Goal: Information Seeking & Learning: Learn about a topic

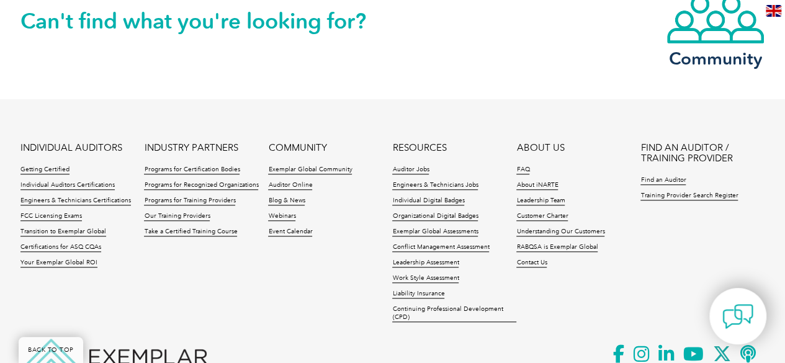
scroll to position [478, 0]
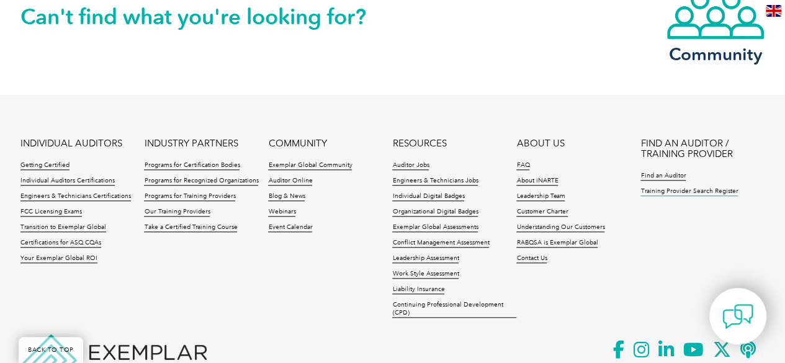
click at [676, 190] on link "Training Provider Search Register" at bounding box center [688, 191] width 97 height 9
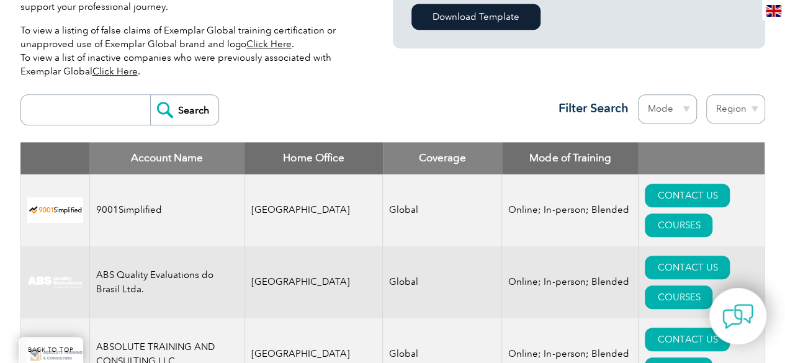
scroll to position [402, 0]
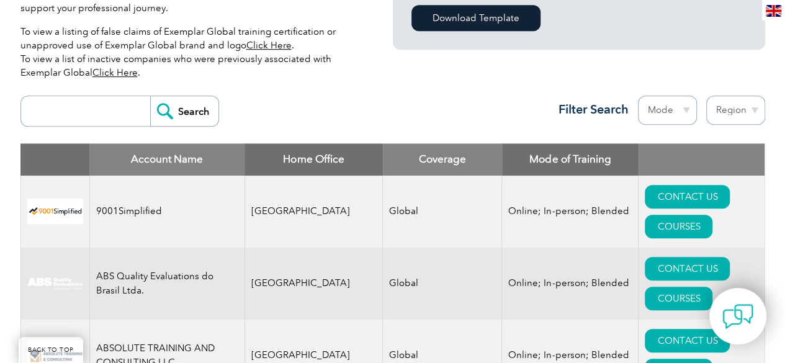
click at [752, 107] on select "Region Australia Bahrain Bangladesh Brazil Canada Colombia Dominican Republic E…" at bounding box center [735, 110] width 59 height 29
select select "[GEOGRAPHIC_DATA]"
click at [706, 96] on select "Region Australia Bahrain Bangladesh Brazil Canada Colombia Dominican Republic E…" at bounding box center [735, 110] width 59 height 29
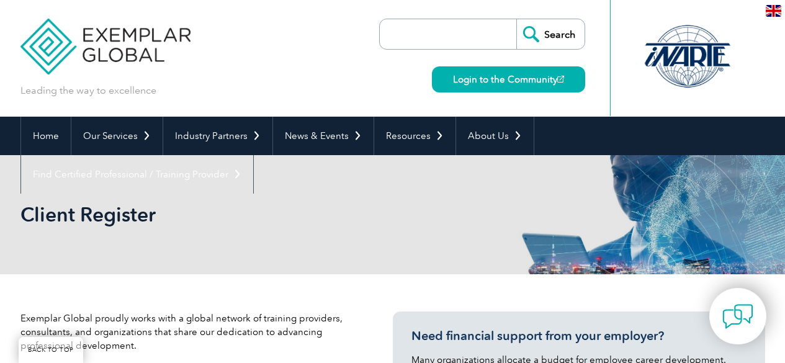
select select "[GEOGRAPHIC_DATA]"
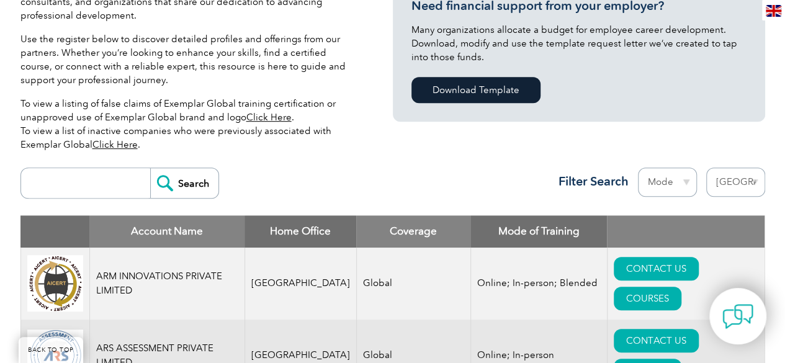
click at [687, 181] on select "Mode Online In-person Blended" at bounding box center [667, 181] width 59 height 29
select select "Online"
click at [638, 167] on select "Mode Online In-person Blended" at bounding box center [667, 181] width 59 height 29
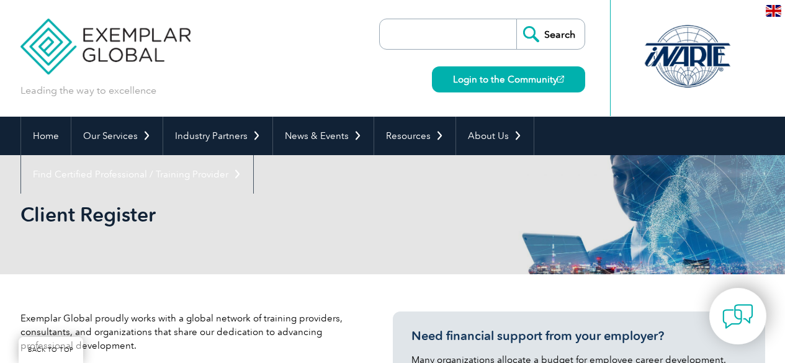
select select "[GEOGRAPHIC_DATA]"
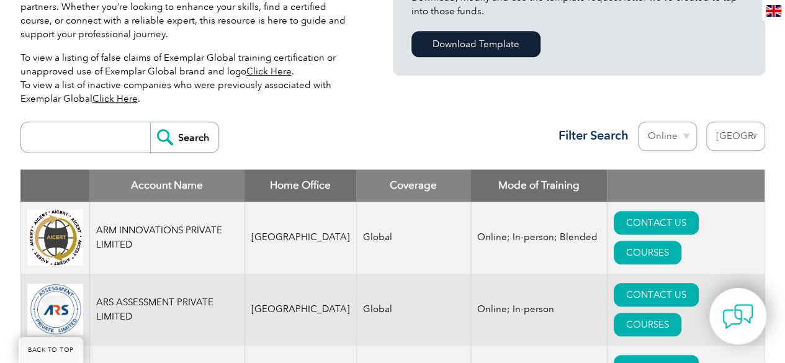
scroll to position [375, 0]
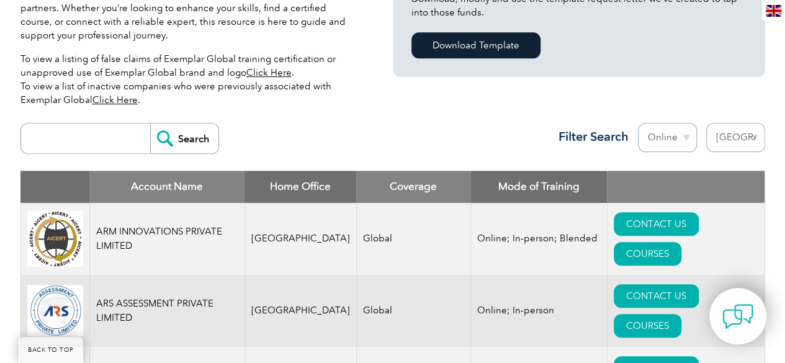
click at [98, 141] on input "search" at bounding box center [88, 138] width 123 height 30
type input "bcis"
click at [178, 143] on input "Search" at bounding box center [184, 138] width 68 height 30
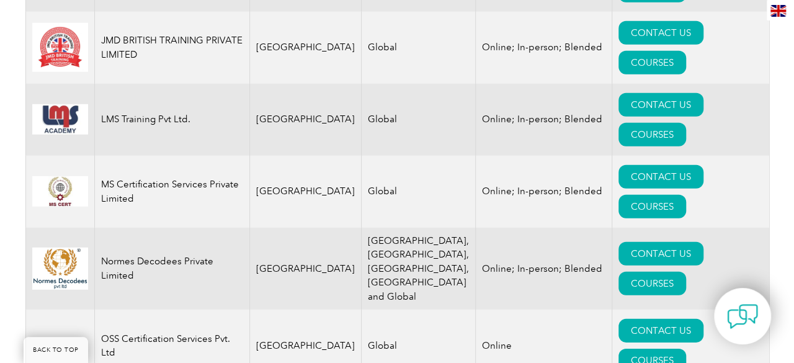
scroll to position [1746, 0]
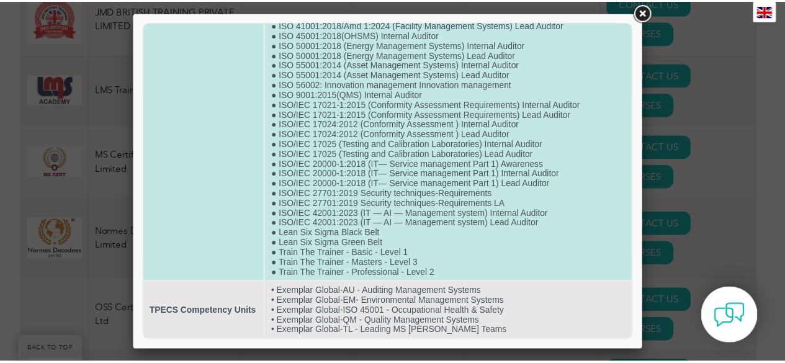
scroll to position [574, 0]
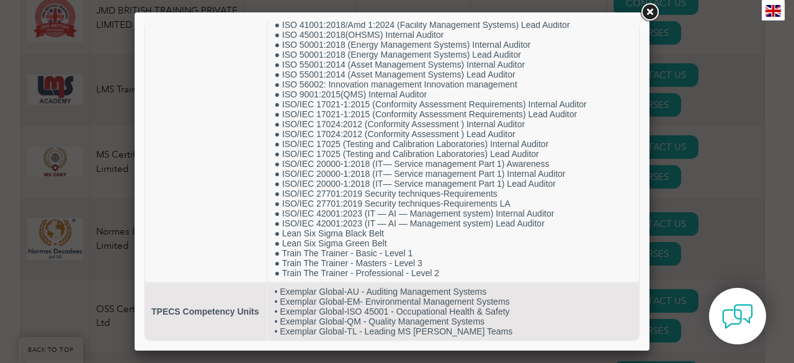
click at [647, 10] on link at bounding box center [649, 12] width 22 height 22
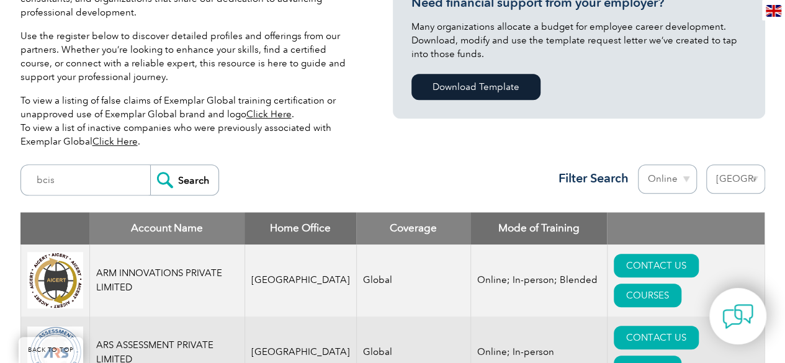
scroll to position [376, 0]
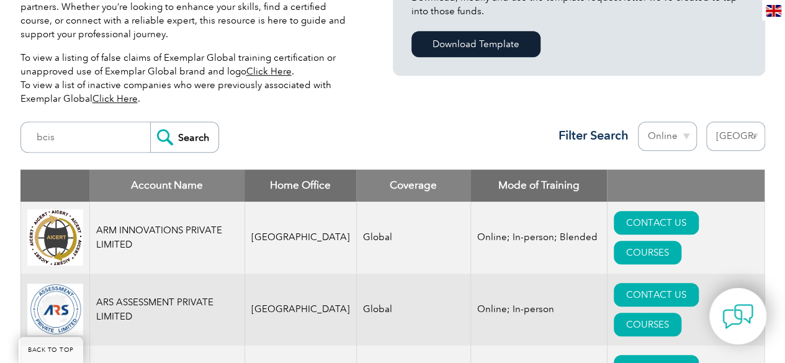
click at [685, 136] on select "Mode Online In-person Blended" at bounding box center [667, 136] width 59 height 29
select select
click at [638, 122] on select "Mode Online In-person Blended" at bounding box center [667, 136] width 59 height 29
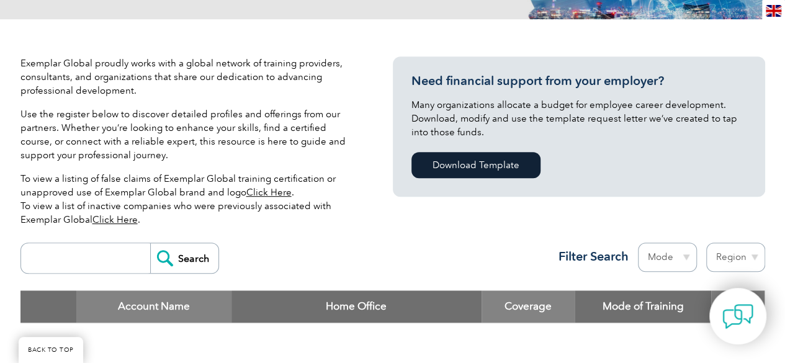
scroll to position [193, 0]
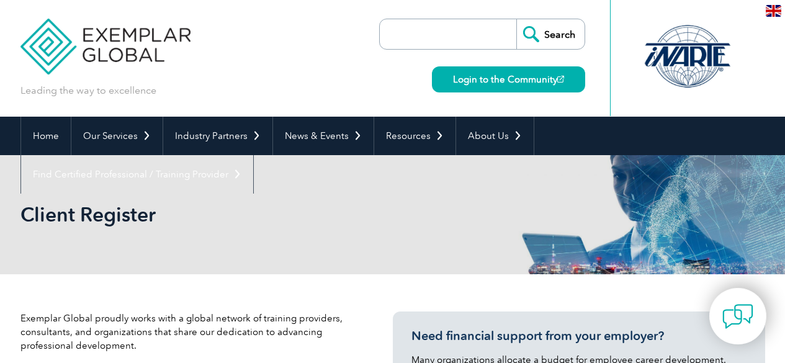
select select "[GEOGRAPHIC_DATA]"
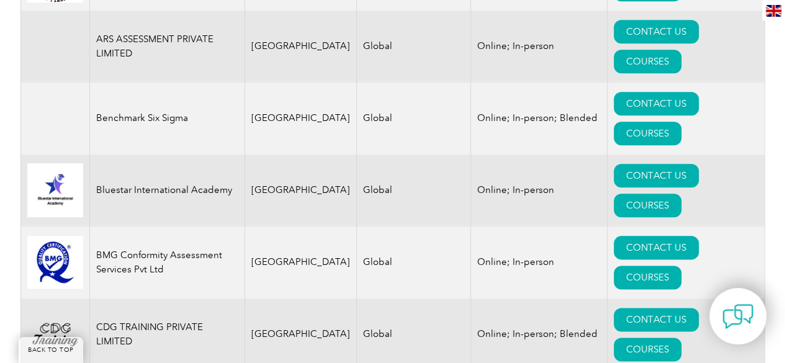
scroll to position [634, 0]
